Goal: Task Accomplishment & Management: Manage account settings

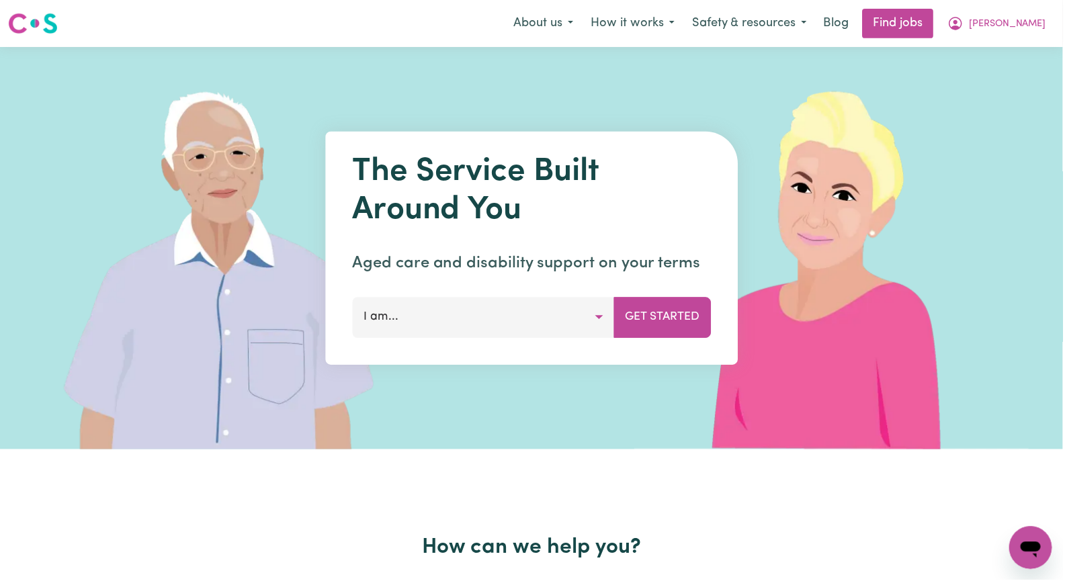
click at [935, 23] on link "Find jobs" at bounding box center [899, 24] width 71 height 30
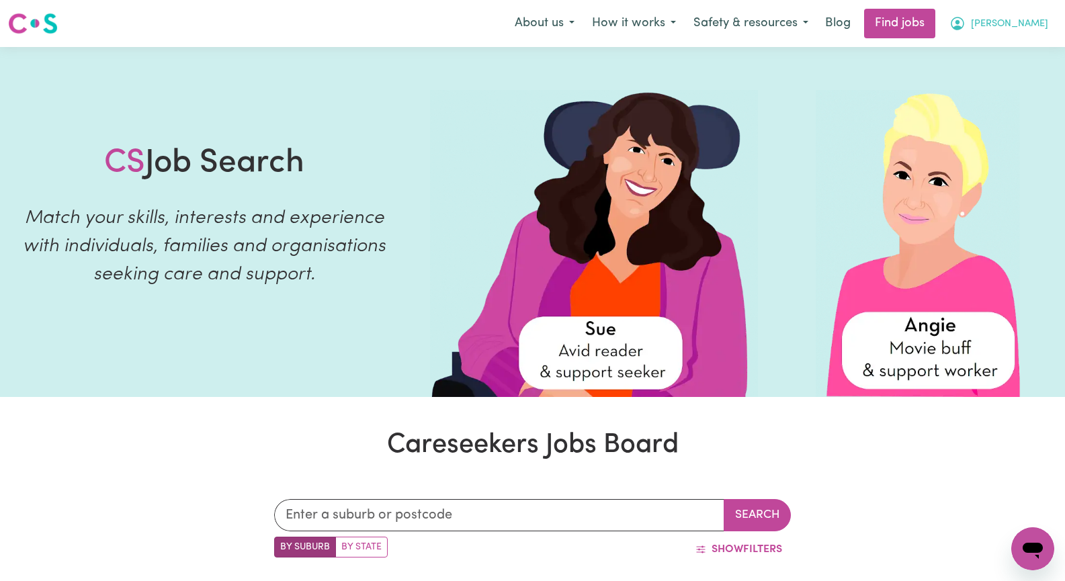
click at [1032, 23] on span "[PERSON_NAME]" at bounding box center [1009, 24] width 77 height 15
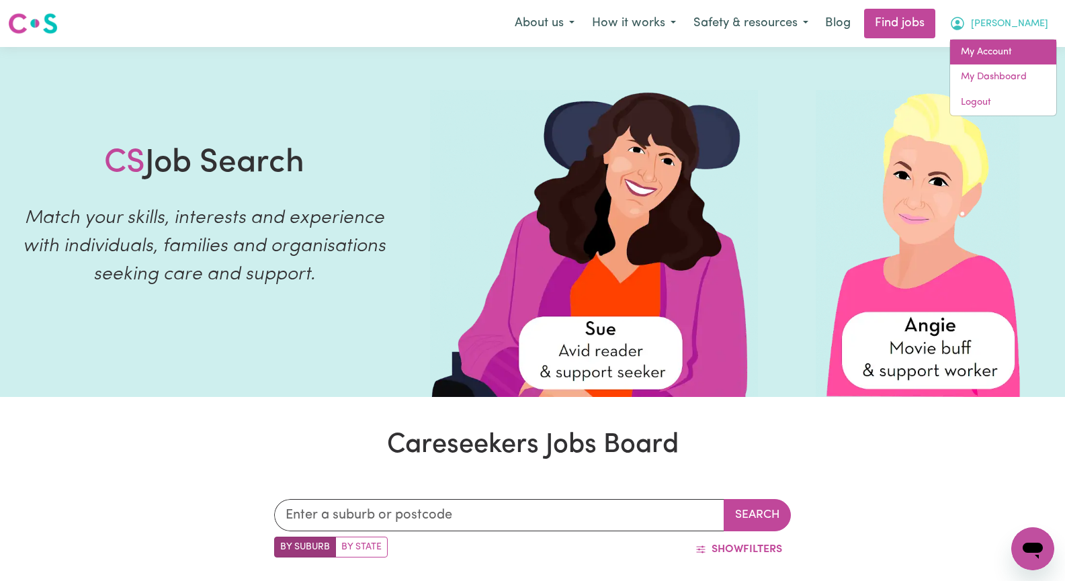
click at [1020, 53] on link "My Account" at bounding box center [1003, 53] width 106 height 26
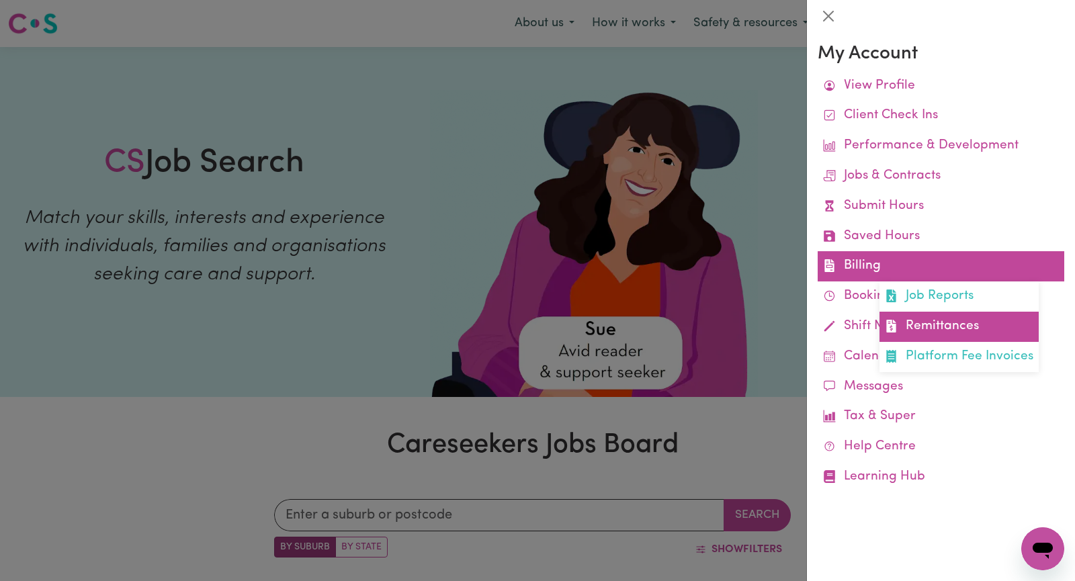
click at [952, 323] on link "Remittances" at bounding box center [958, 327] width 159 height 30
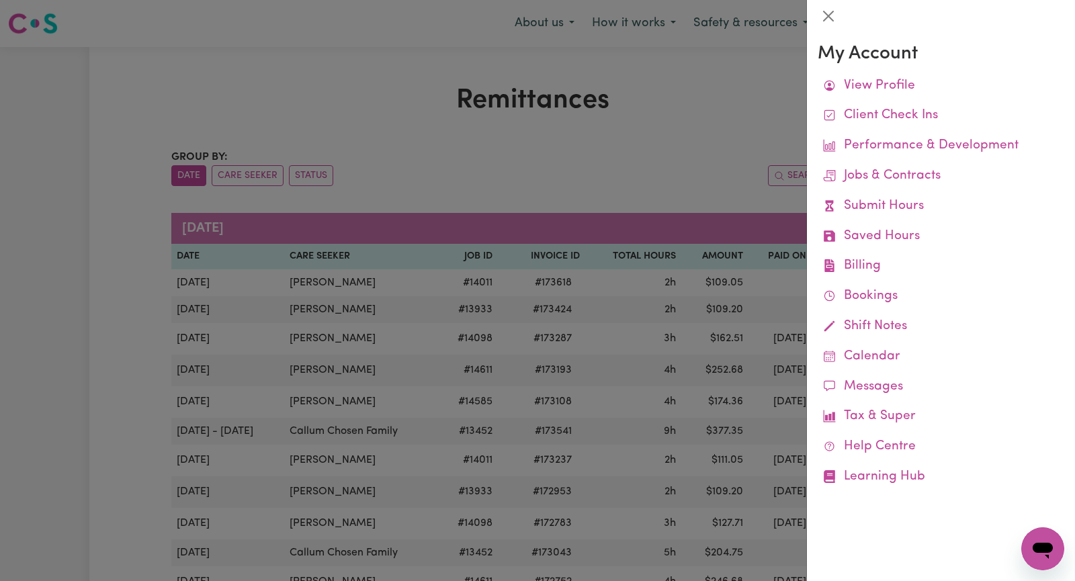
click at [693, 99] on div at bounding box center [537, 290] width 1075 height 581
